Goal: Information Seeking & Learning: Check status

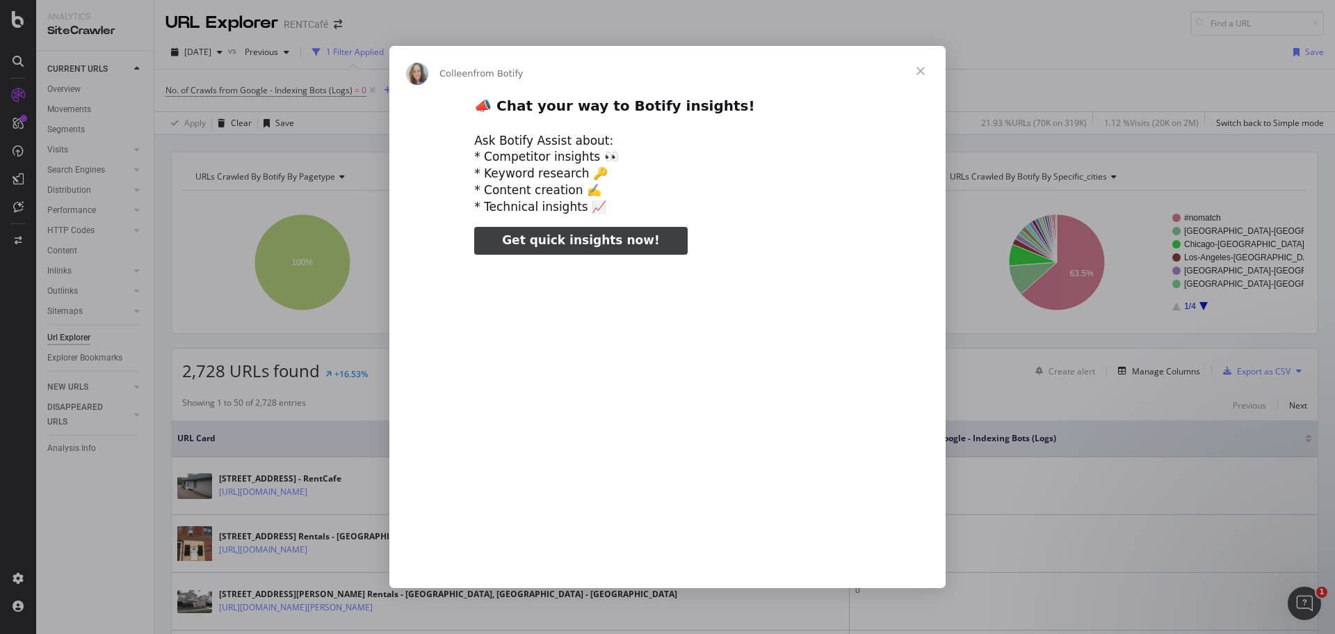
type input "26634"
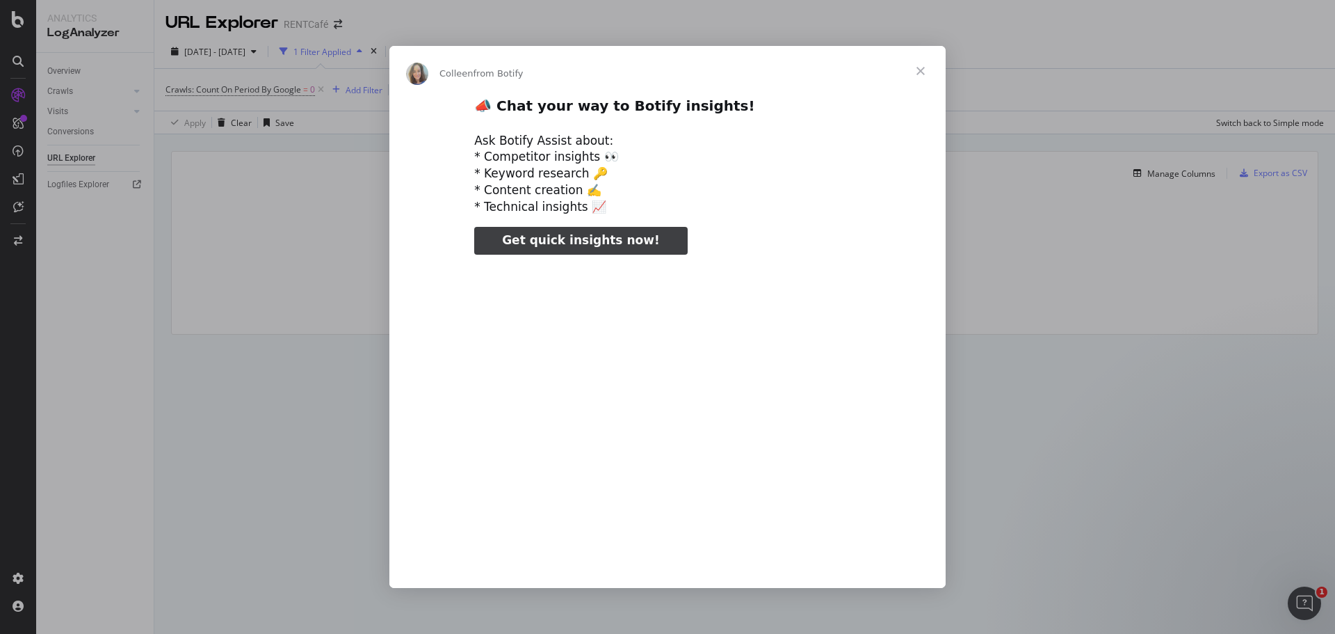
type input "106286"
click at [922, 69] on span "Close" at bounding box center [921, 71] width 50 height 50
